Goal: Task Accomplishment & Management: Manage account settings

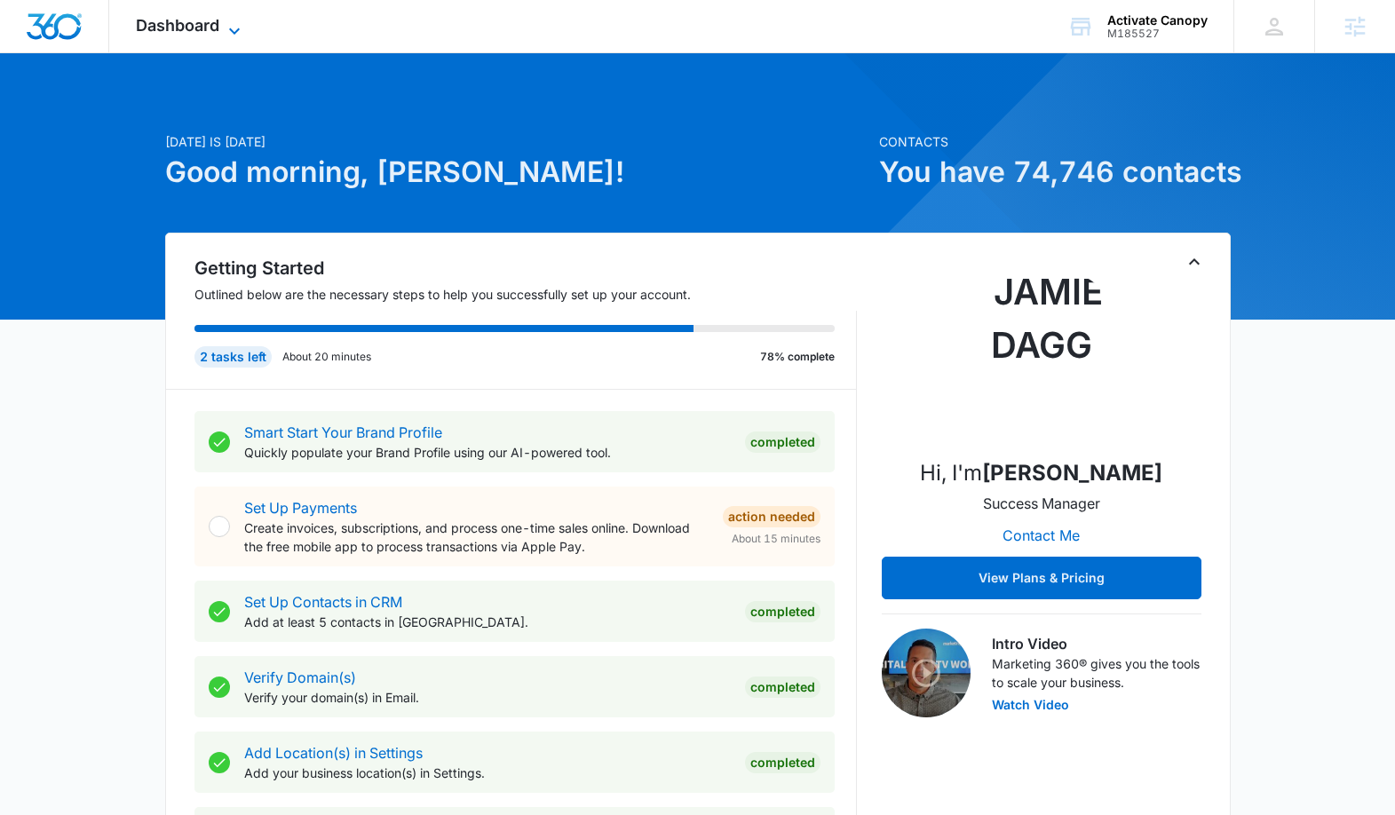
click at [191, 22] on span "Dashboard" at bounding box center [177, 25] width 83 height 19
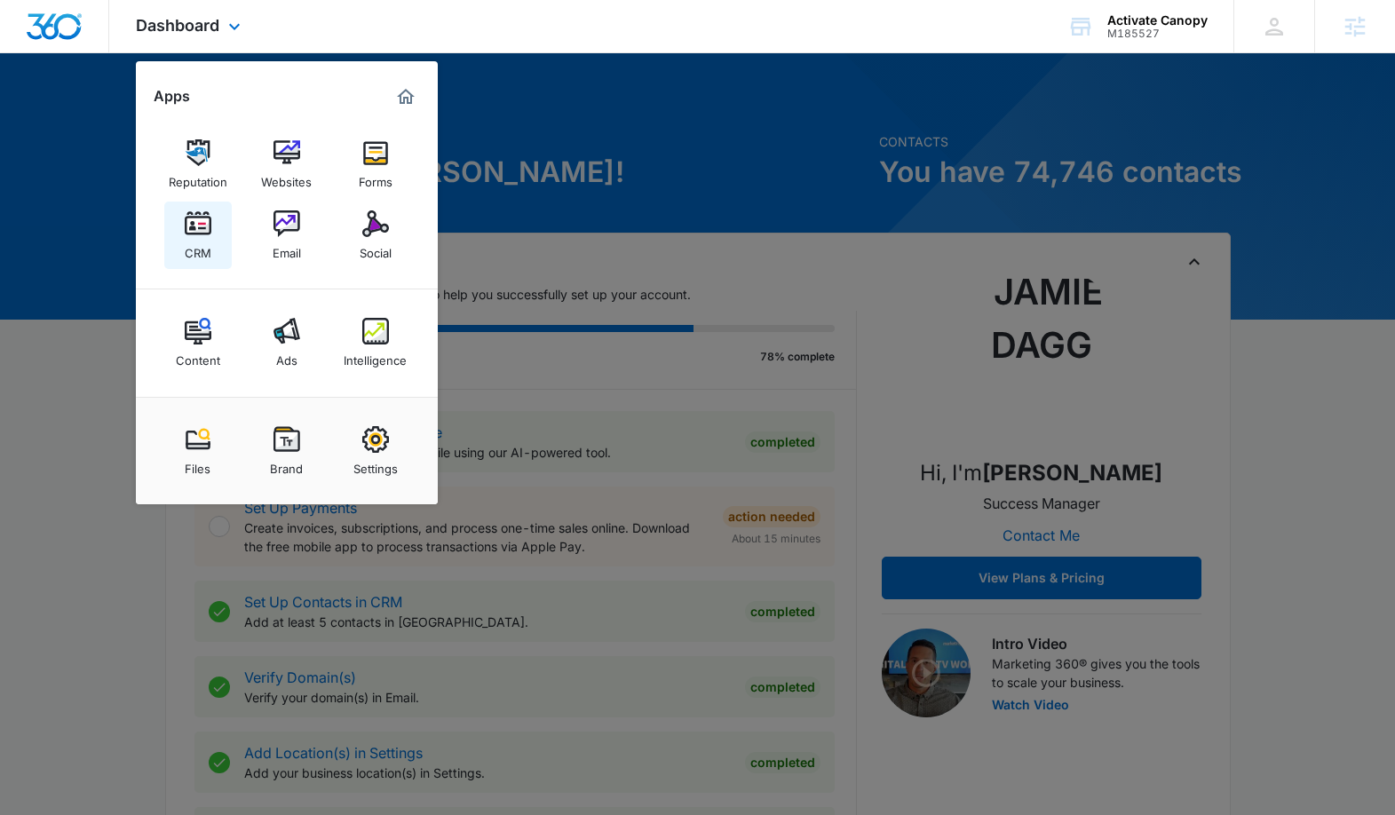
click at [183, 219] on link "CRM" at bounding box center [197, 235] width 67 height 67
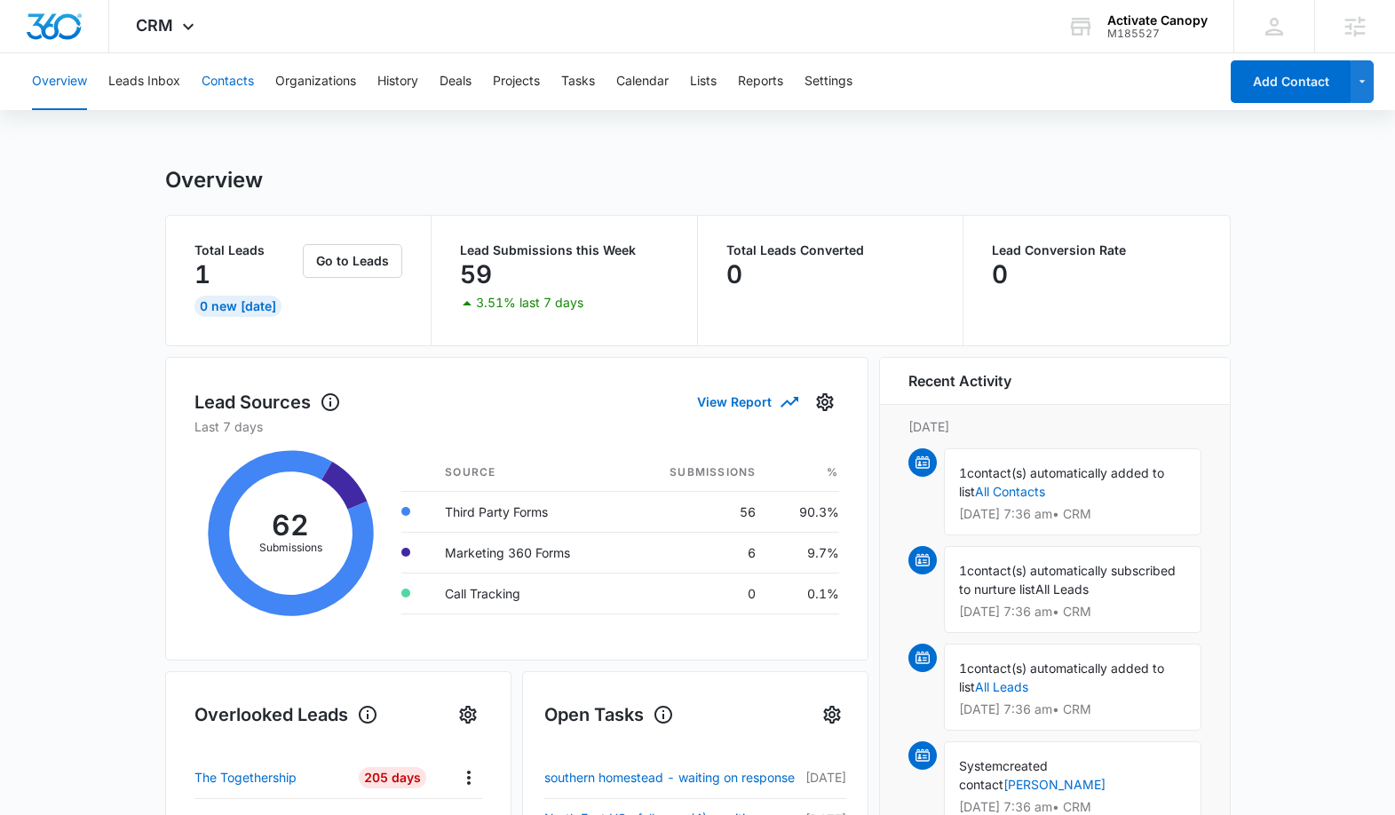
click at [220, 80] on button "Contacts" at bounding box center [228, 81] width 52 height 57
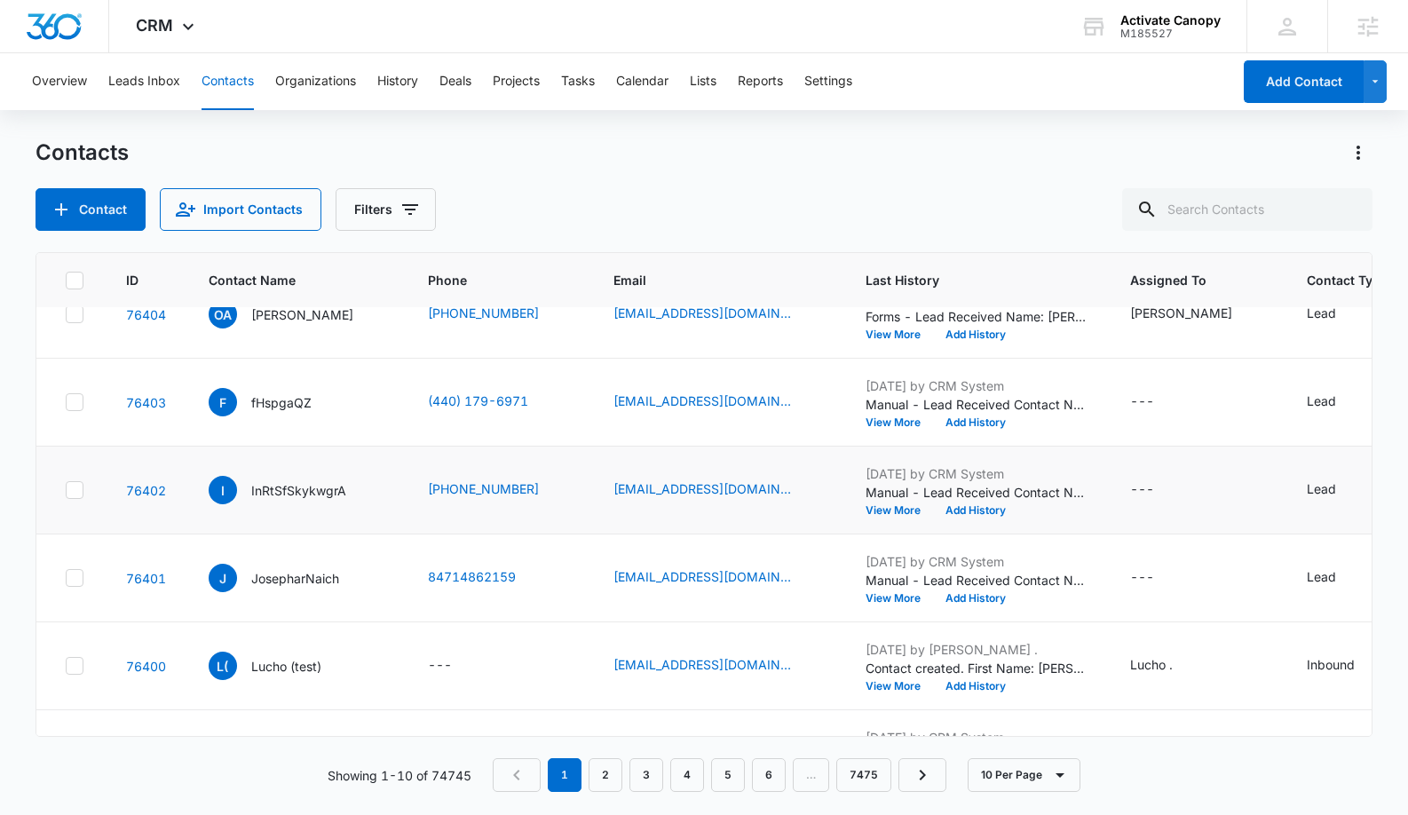
scroll to position [38, 0]
click at [294, 499] on p "InRtSfSkykwgrA" at bounding box center [298, 489] width 95 height 19
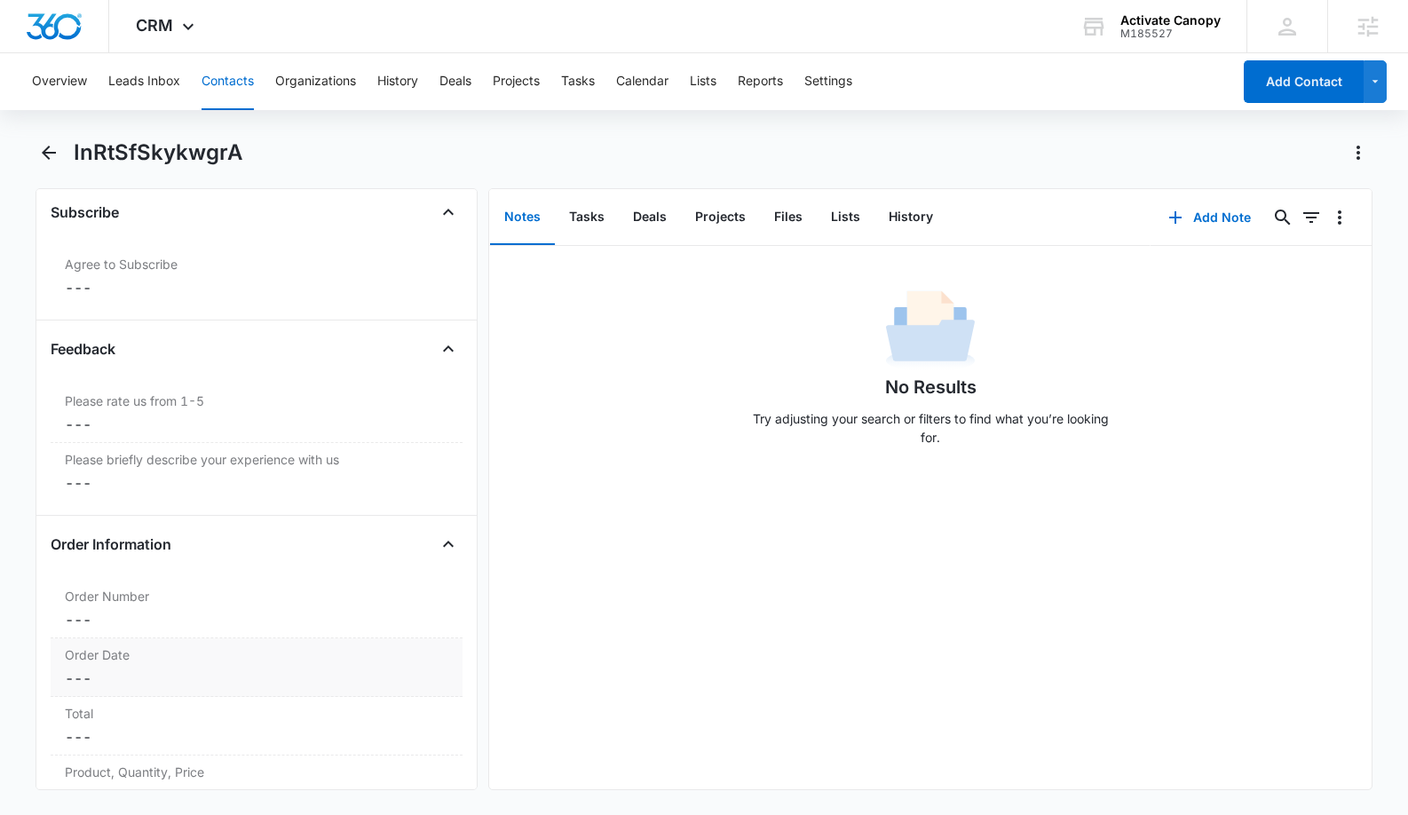
scroll to position [2108, 0]
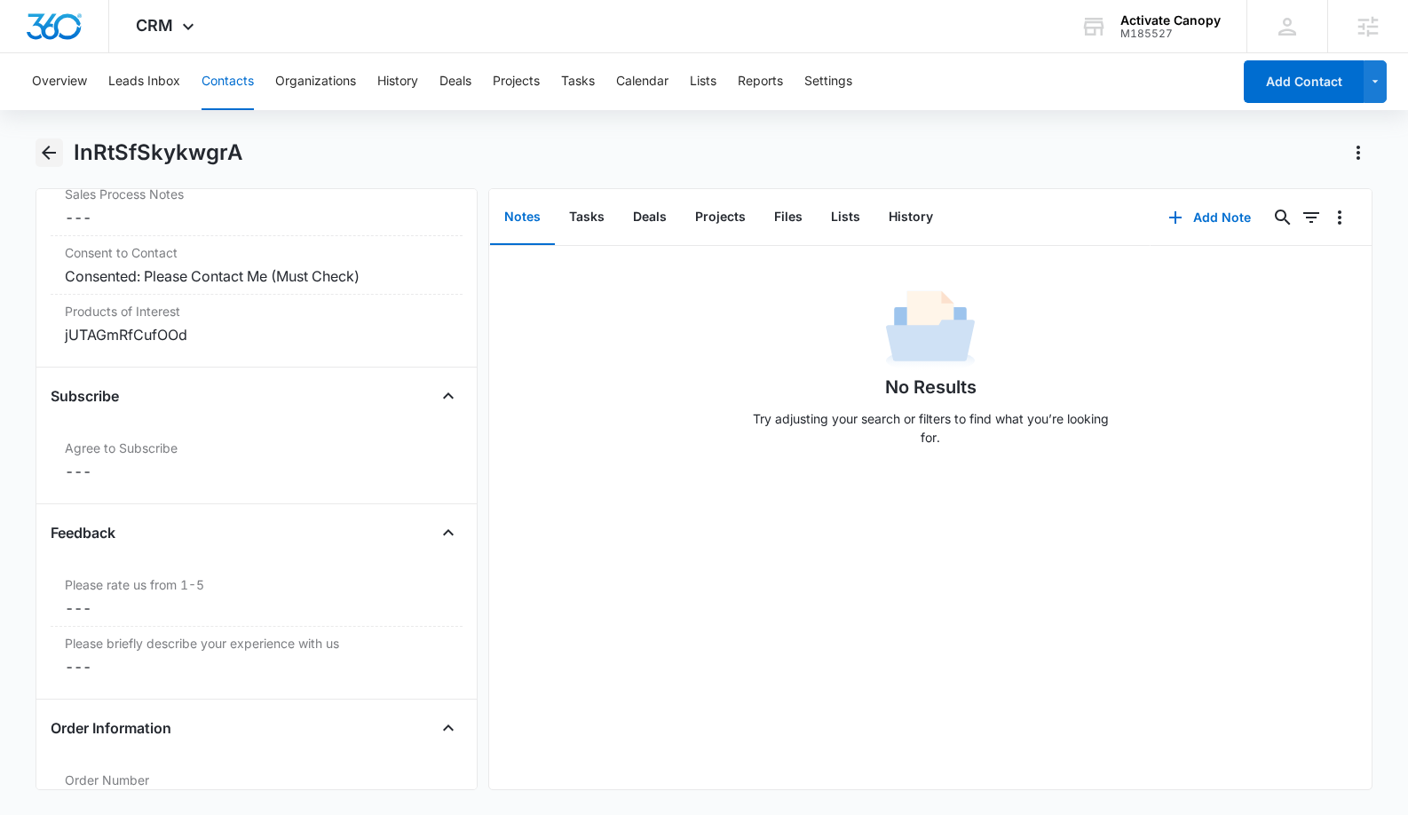
click at [52, 144] on icon "Back" at bounding box center [48, 152] width 21 height 21
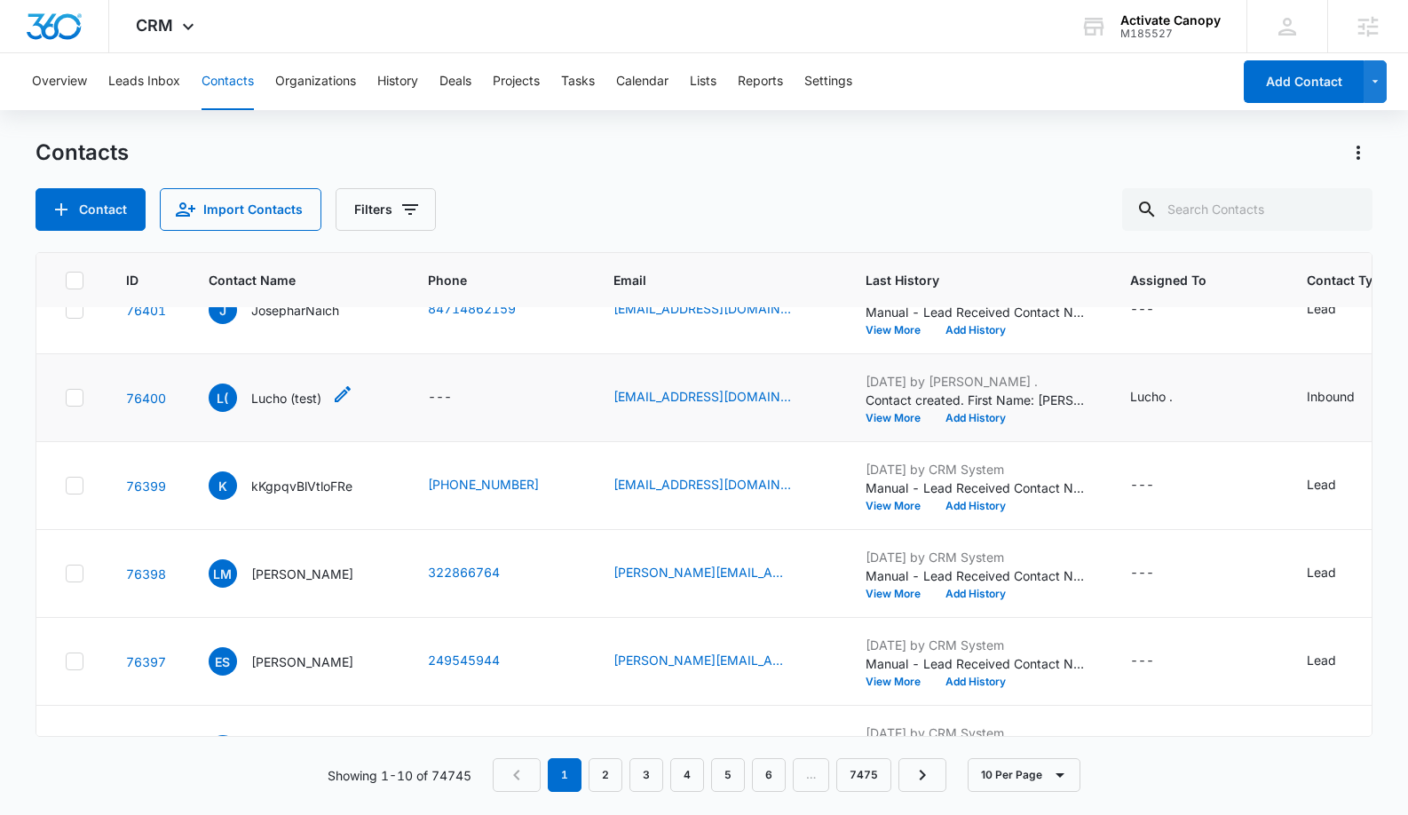
scroll to position [216, 0]
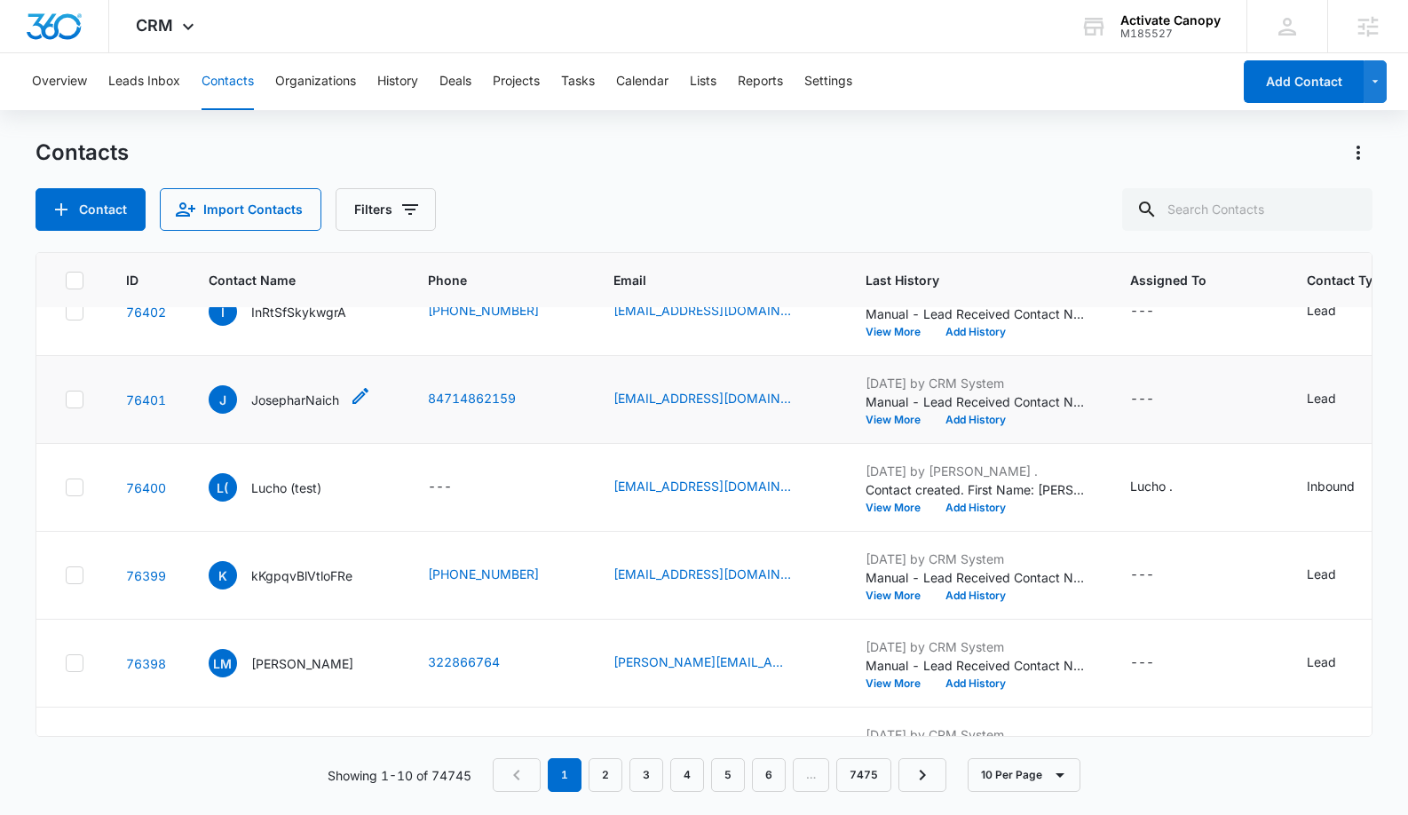
click at [284, 409] on p "JosepharNaich" at bounding box center [295, 400] width 88 height 19
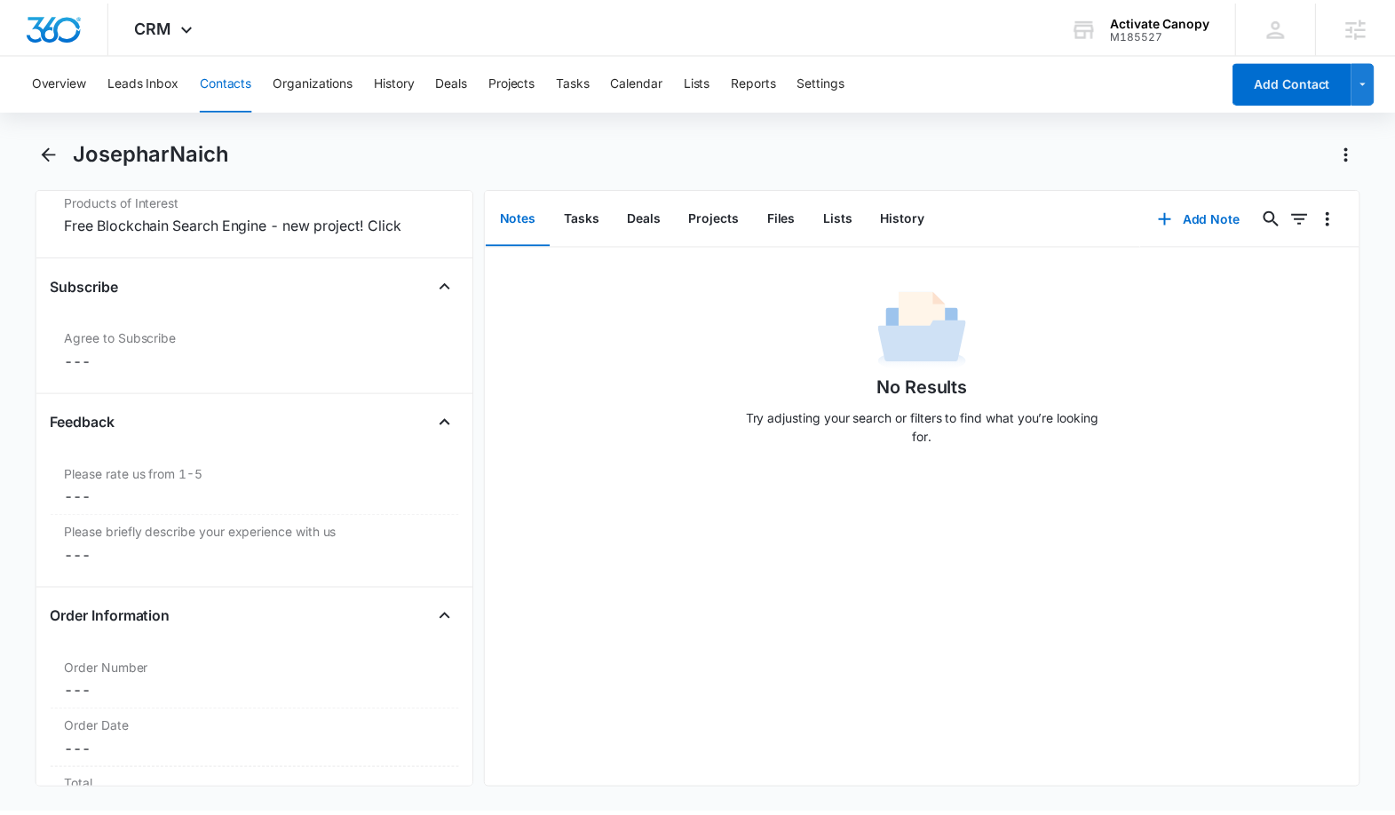
scroll to position [2319, 0]
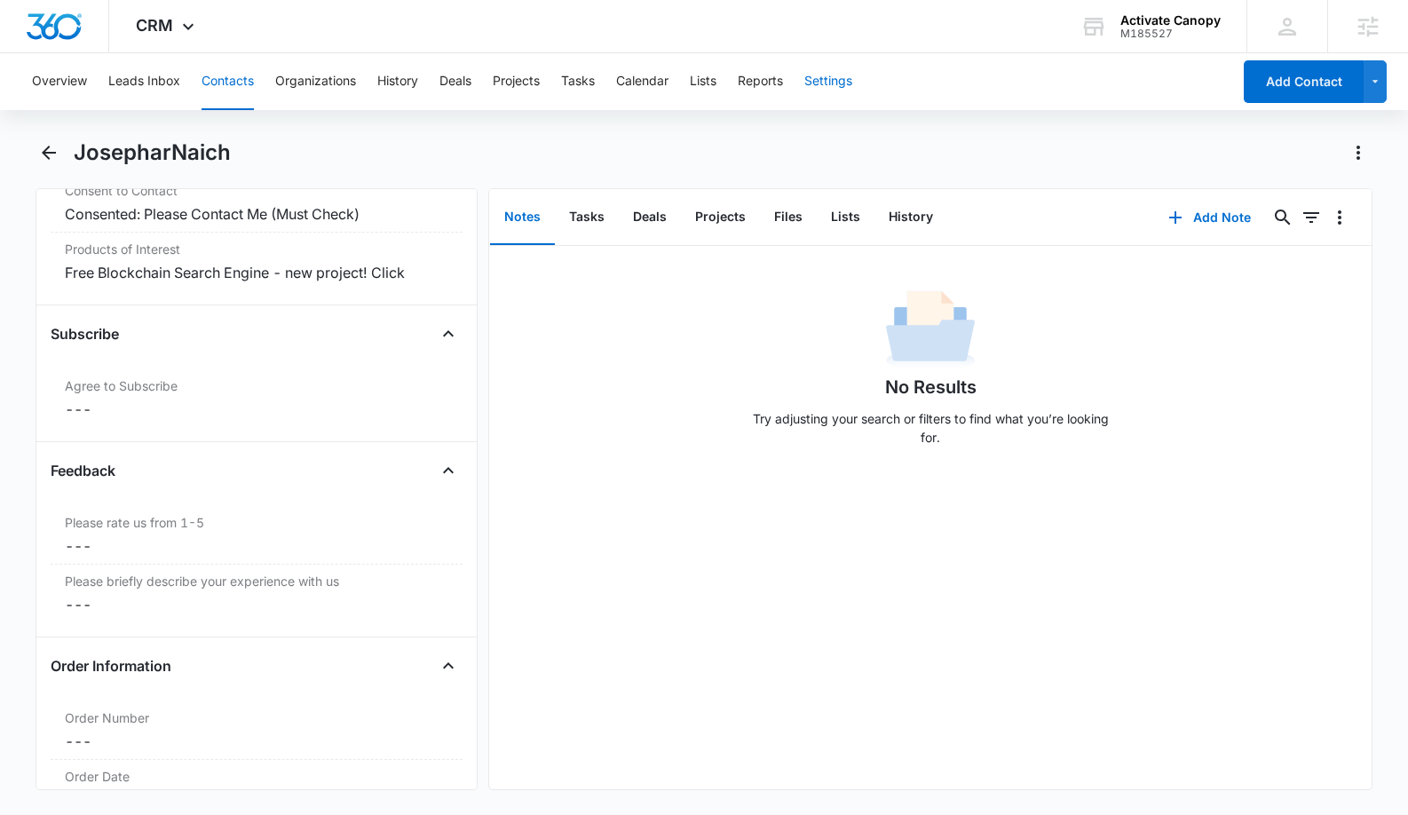
click at [839, 83] on button "Settings" at bounding box center [828, 81] width 48 height 57
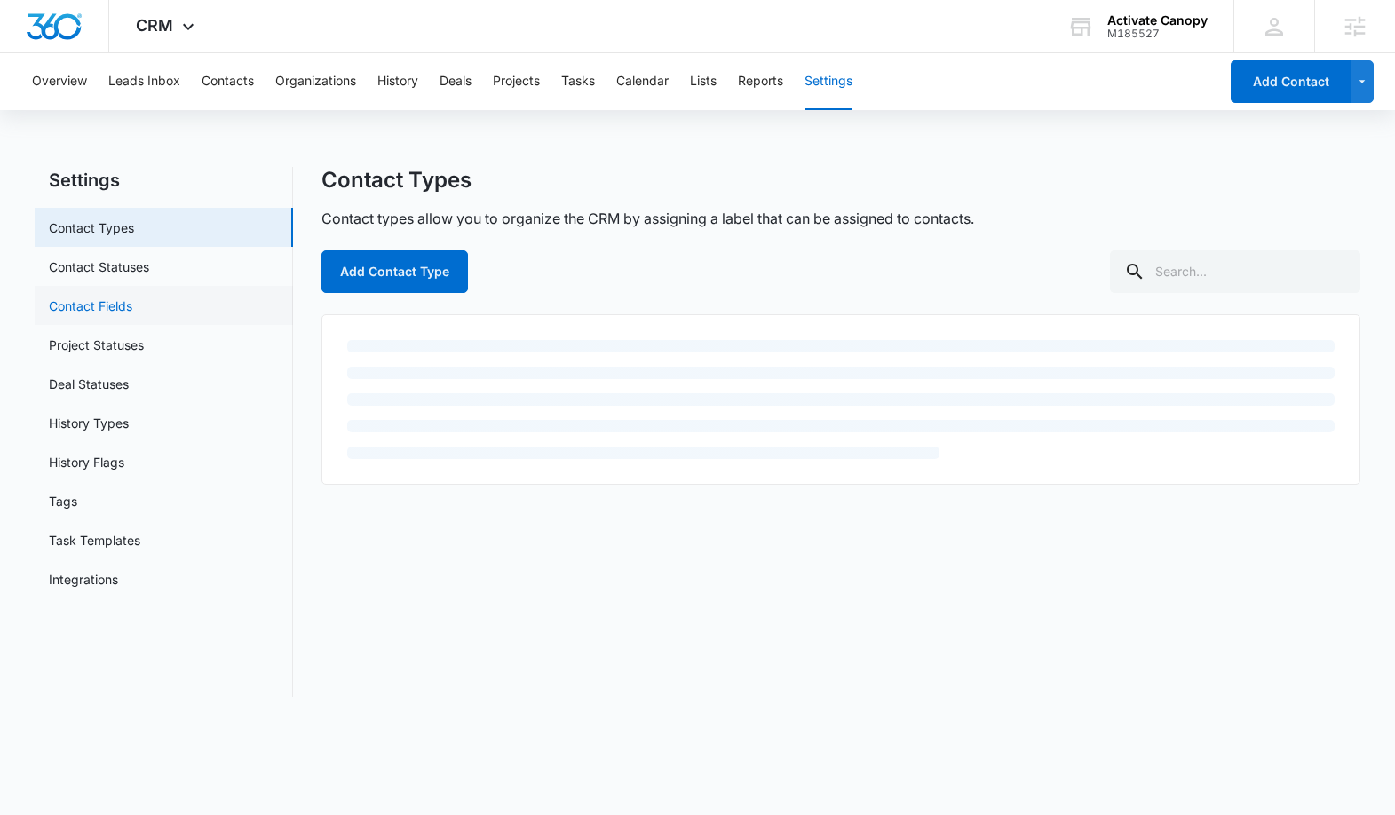
click at [79, 305] on link "Contact Fields" at bounding box center [90, 306] width 83 height 19
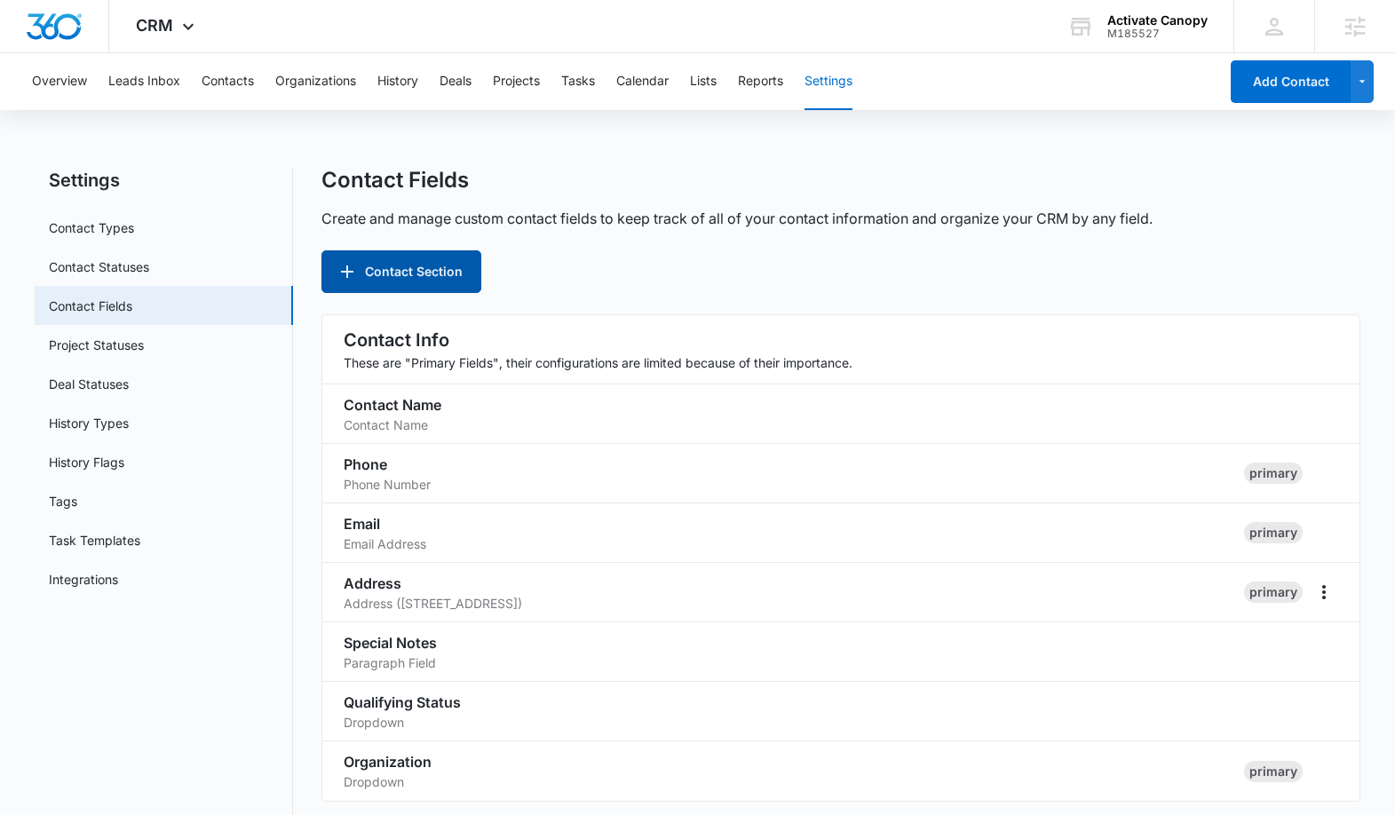
click at [400, 264] on button "Contact Section" at bounding box center [401, 271] width 160 height 43
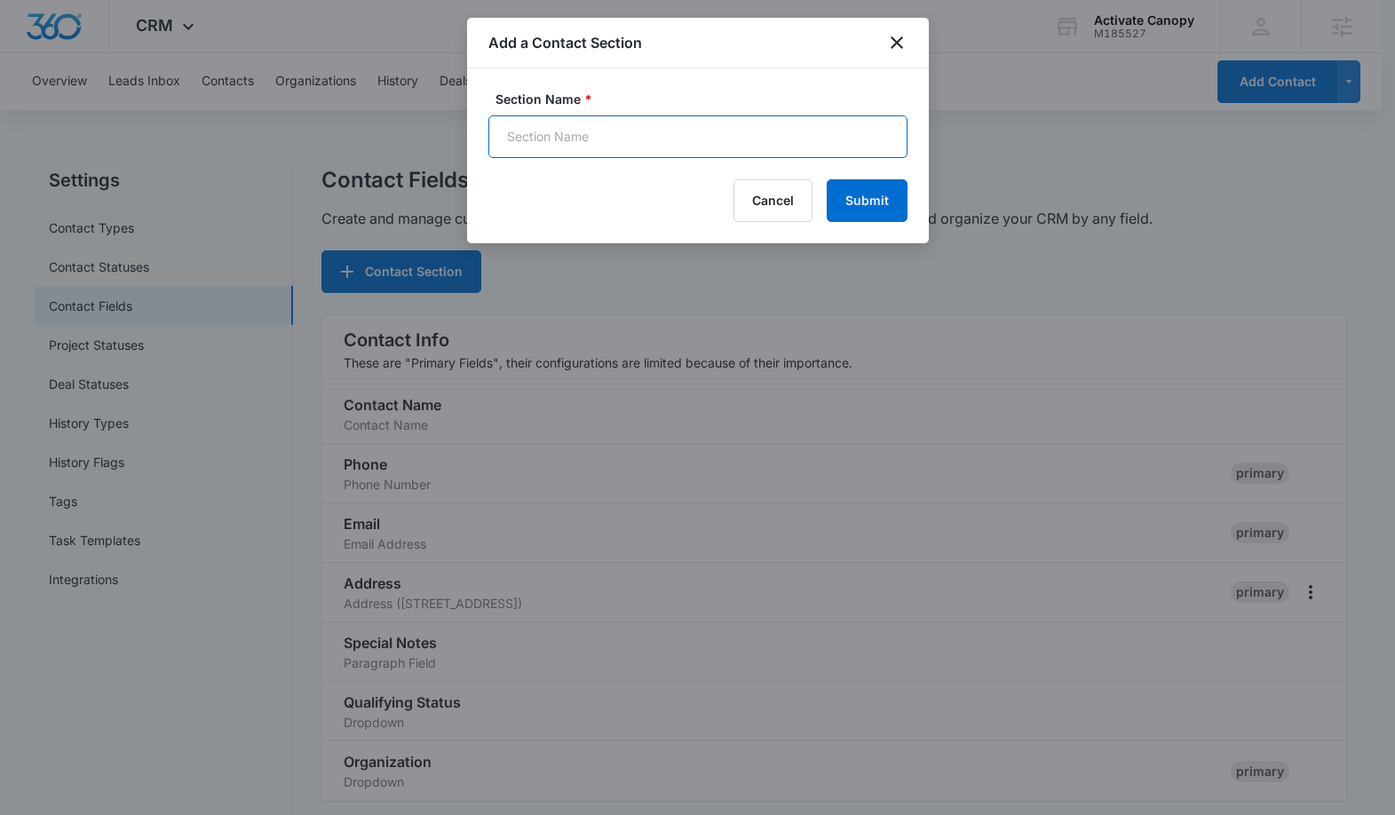
click at [703, 124] on input "Section Name *" at bounding box center [697, 136] width 419 height 43
click at [653, 122] on input "Section Name *" at bounding box center [697, 136] width 419 height 43
click at [897, 44] on icon "close" at bounding box center [896, 42] width 12 height 12
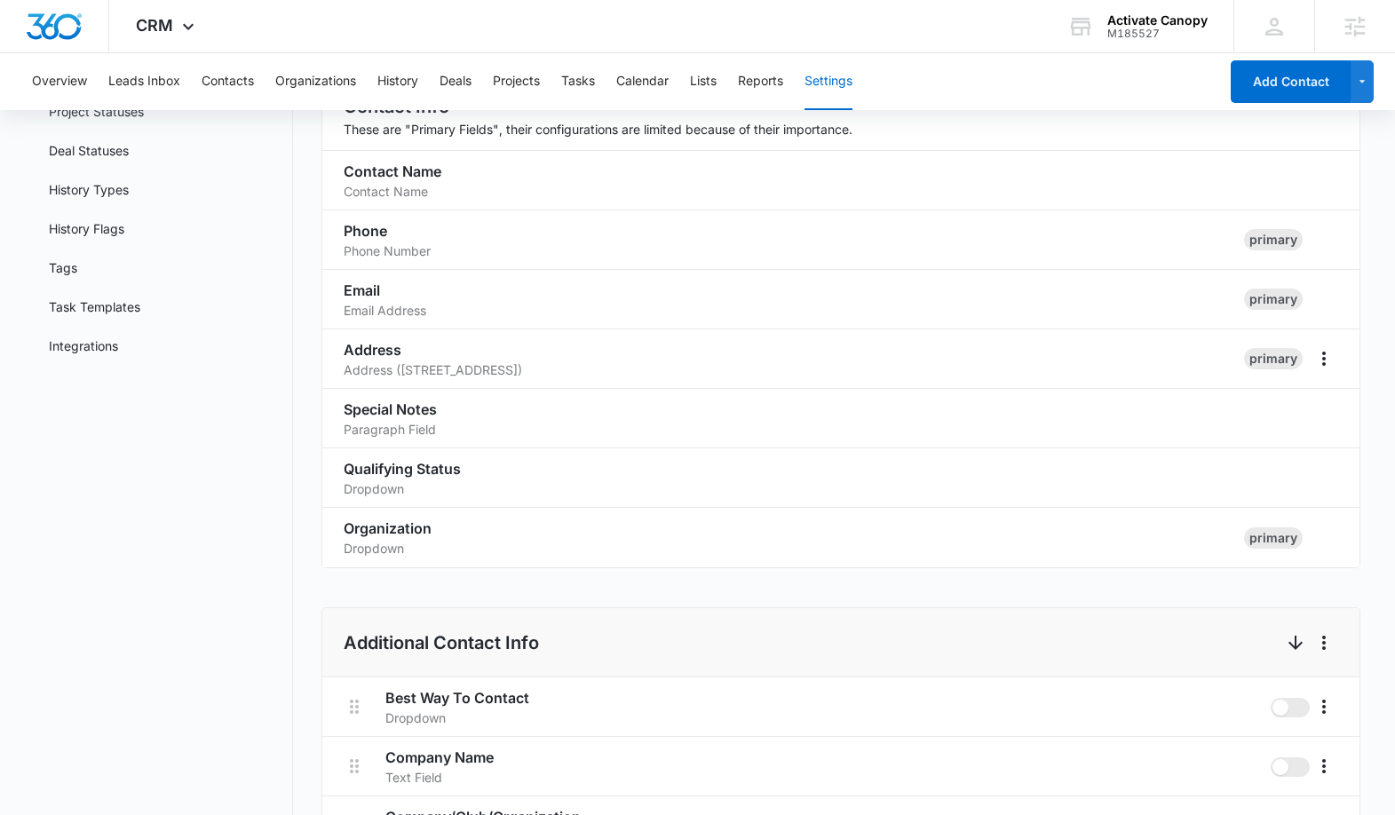
scroll to position [228, 0]
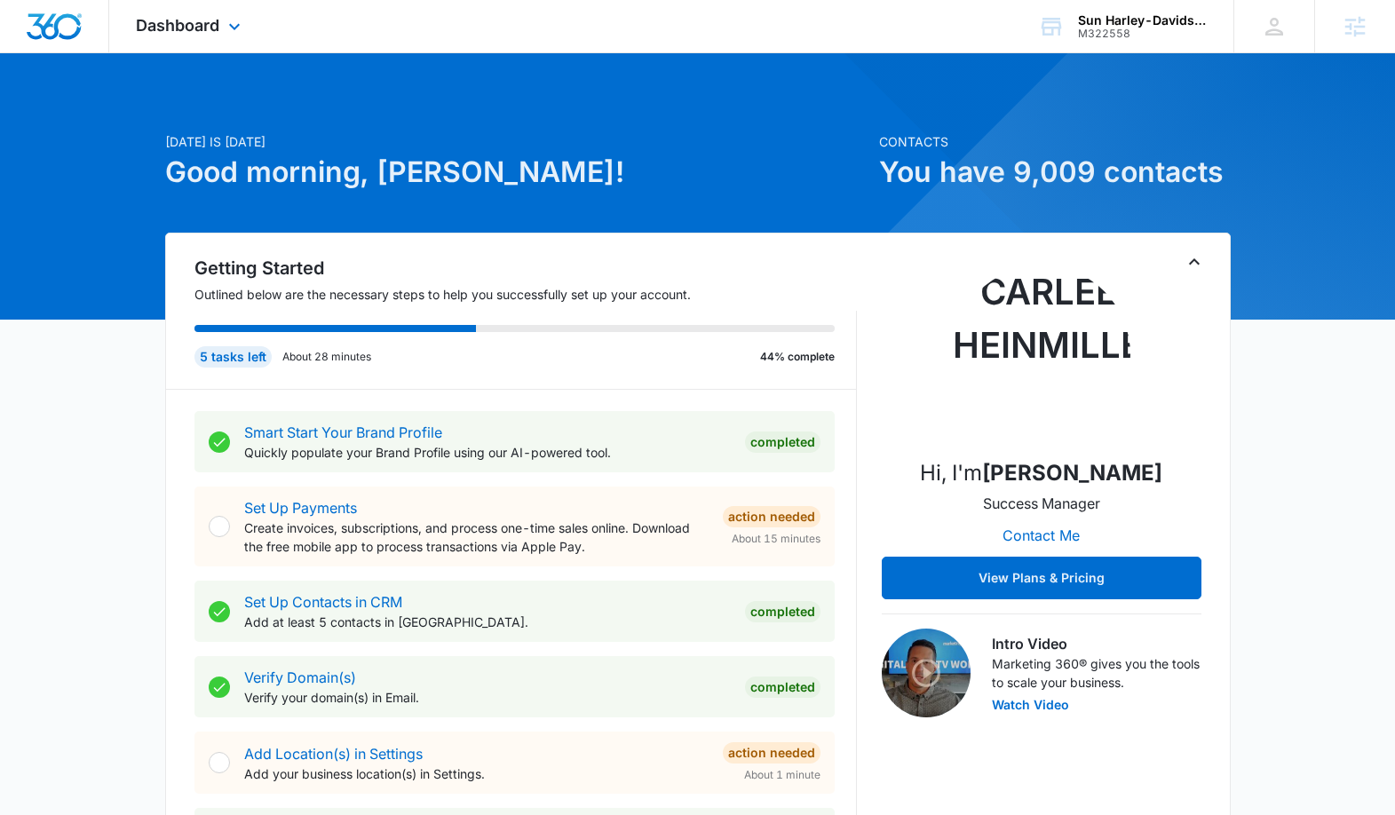
click at [215, 37] on div "Dashboard Apps Reputation Forms CRM Email Social Content Ads Intelligence Files…" at bounding box center [190, 26] width 162 height 52
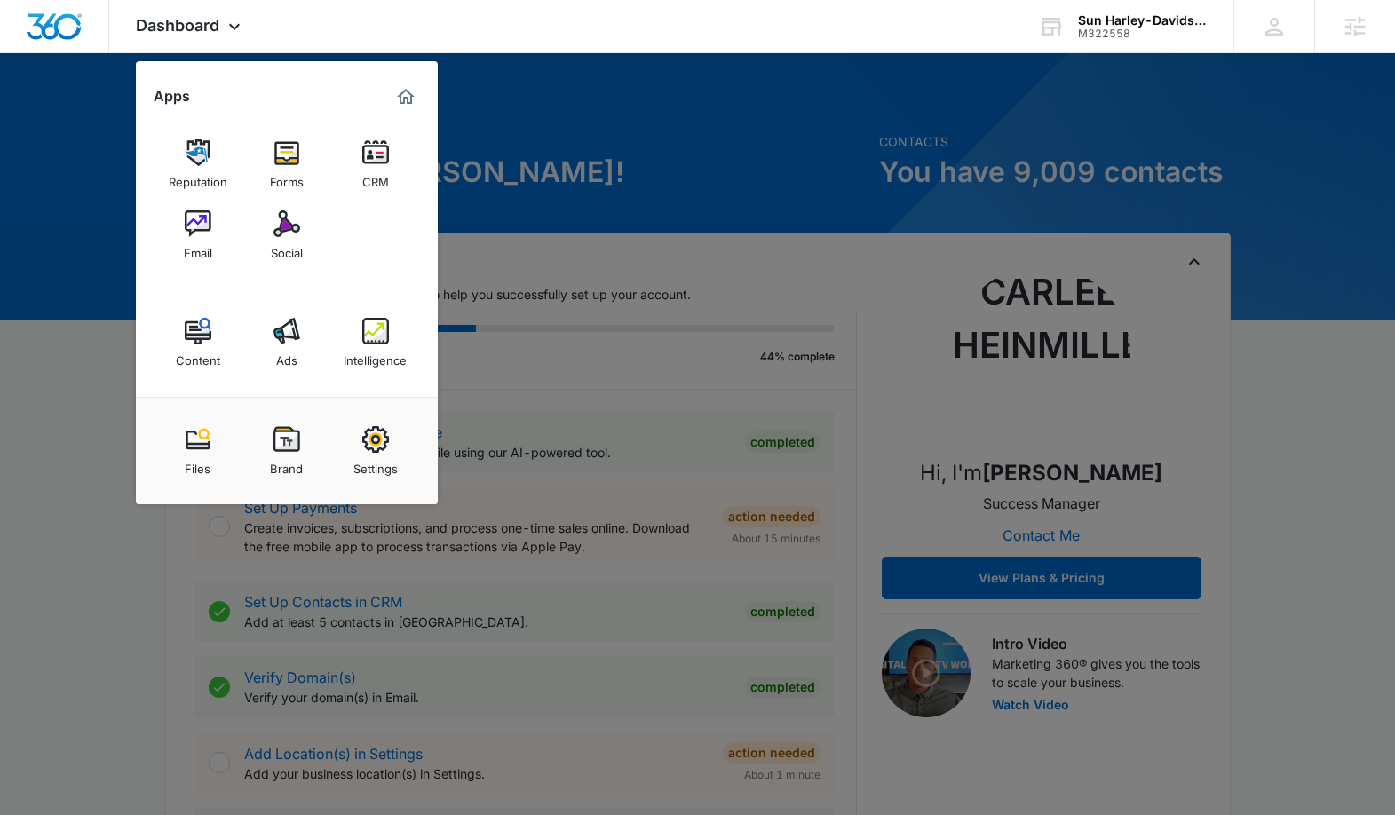
click at [81, 298] on div at bounding box center [697, 407] width 1395 height 815
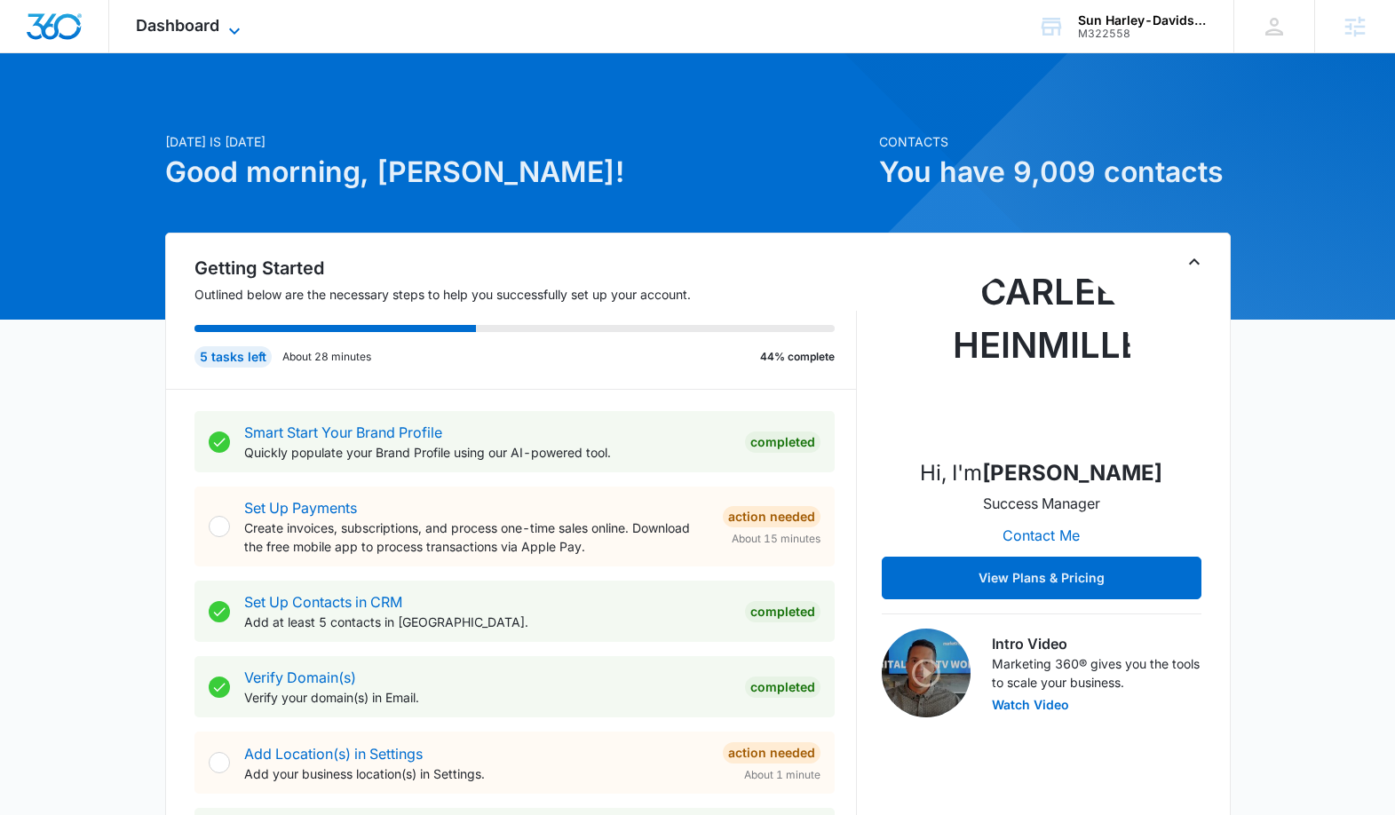
click at [189, 33] on span "Dashboard" at bounding box center [177, 25] width 83 height 19
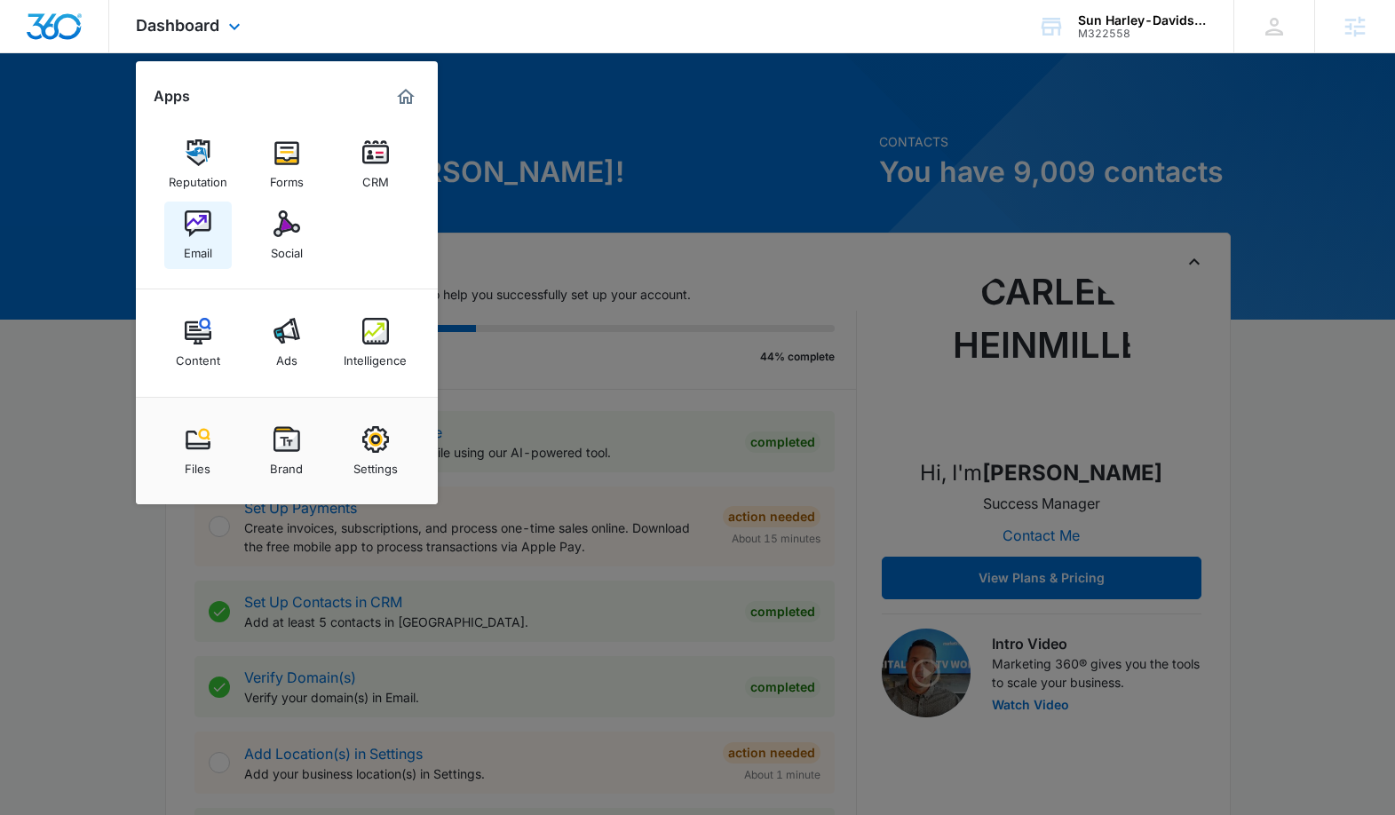
click at [189, 234] on img at bounding box center [198, 223] width 27 height 27
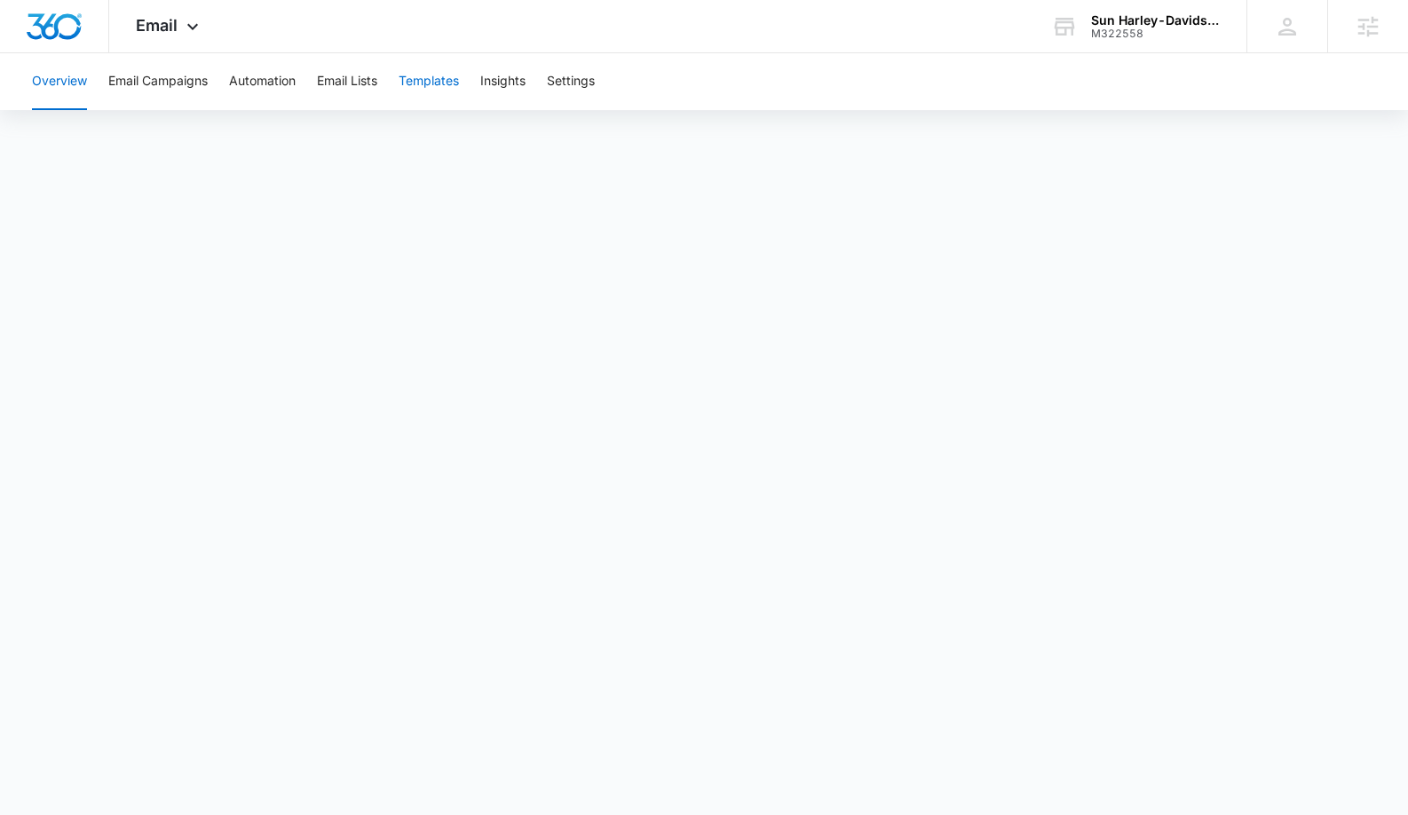
click at [452, 72] on button "Templates" at bounding box center [429, 81] width 60 height 57
